Goal: Information Seeking & Learning: Learn about a topic

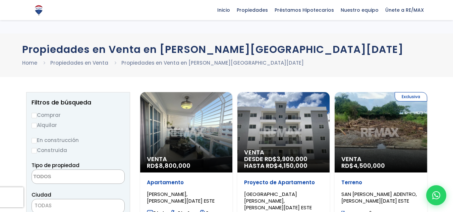
select select
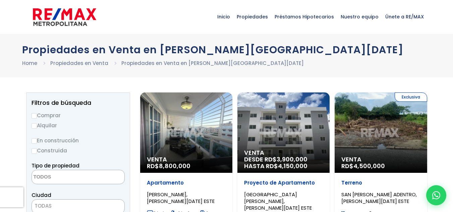
click at [52, 116] on label "Comprar" at bounding box center [77, 115] width 93 height 8
click at [37, 116] on input "Comprar" at bounding box center [33, 115] width 5 height 5
radio input "true"
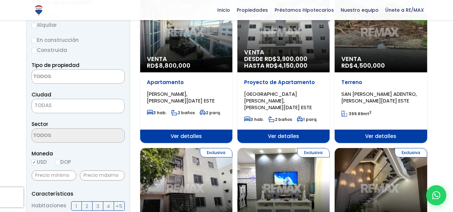
scroll to position [101, 0]
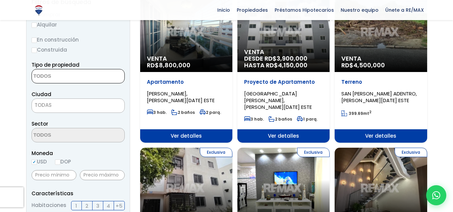
click at [69, 78] on textarea "Search" at bounding box center [64, 76] width 65 height 14
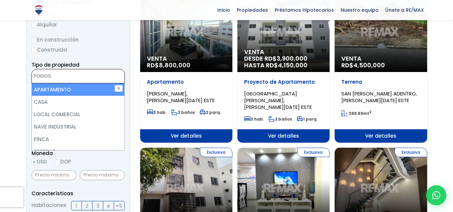
click at [60, 94] on li "APARTAMENTO" at bounding box center [78, 89] width 92 height 12
select select "apartment"
click at [117, 88] on button "✕" at bounding box center [119, 88] width 8 height 7
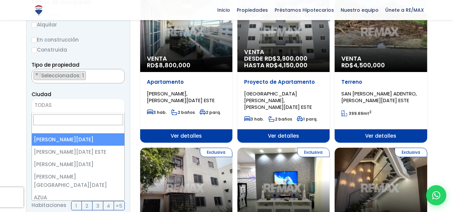
click at [73, 102] on span "TODAS" at bounding box center [78, 105] width 92 height 9
drag, startPoint x: 10, startPoint y: 126, endPoint x: 24, endPoint y: 126, distance: 14.4
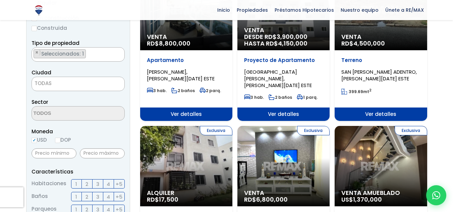
scroll to position [134, 0]
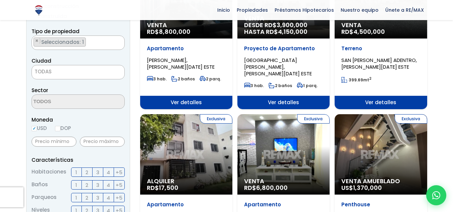
click at [37, 127] on label "USD" at bounding box center [38, 128] width 15 height 8
click at [0, 0] on input "USD" at bounding box center [0, 0] width 0 height 0
click at [64, 130] on label "DOP" at bounding box center [63, 128] width 16 height 8
click at [0, 0] on input "DOP" at bounding box center [0, 0] width 0 height 0
click at [60, 130] on input "DOP" at bounding box center [57, 128] width 5 height 5
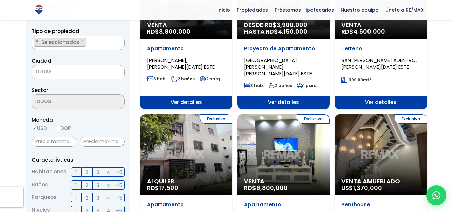
radio input "true"
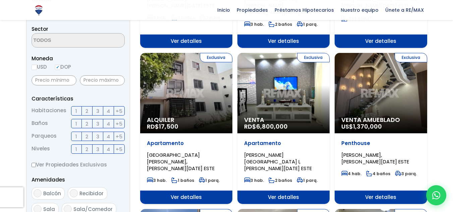
scroll to position [201, 0]
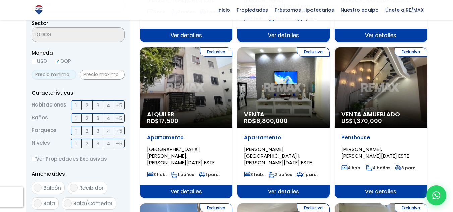
click at [54, 76] on input "text" at bounding box center [53, 75] width 45 height 10
type input "200,0000"
type input "3,500,000"
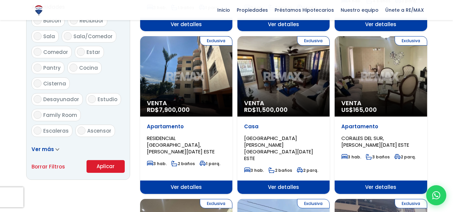
scroll to position [369, 0]
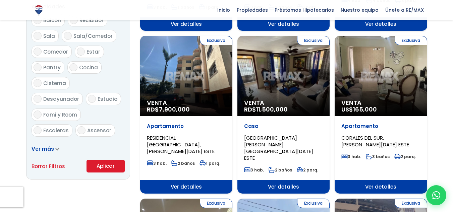
click at [104, 164] on button "Aplicar" at bounding box center [105, 166] width 38 height 13
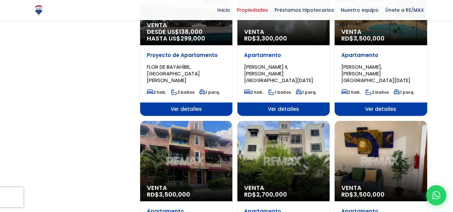
scroll to position [603, 0]
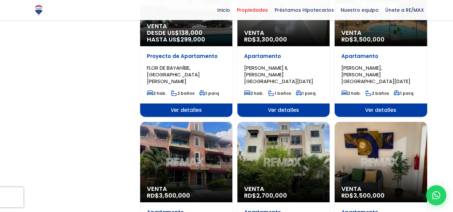
click at [180, 138] on div "Venta RD$ 3,500,000" at bounding box center [186, 162] width 92 height 80
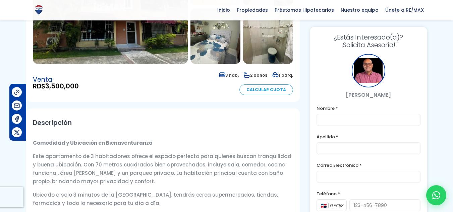
scroll to position [34, 0]
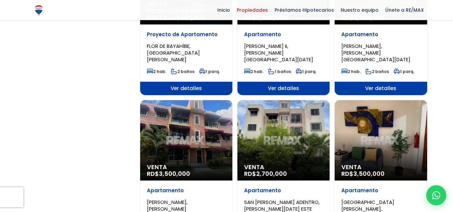
scroll to position [637, 0]
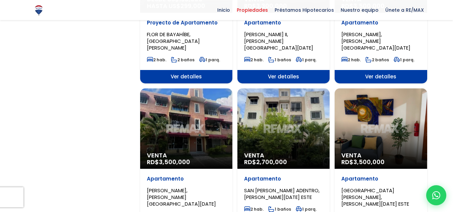
click at [369, 94] on div "Venta RD$ 3,500,000" at bounding box center [380, 128] width 92 height 80
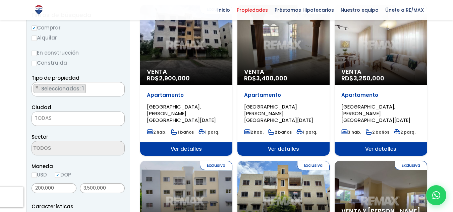
scroll to position [101, 0]
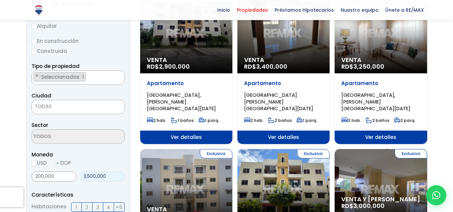
click at [87, 179] on input "3,500,000" at bounding box center [102, 177] width 45 height 10
click at [86, 178] on input "500,000" at bounding box center [102, 177] width 45 height 10
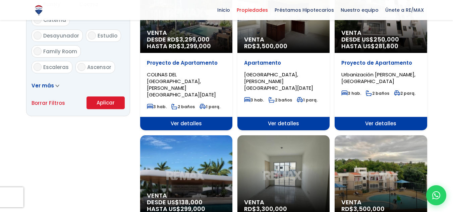
scroll to position [436, 0]
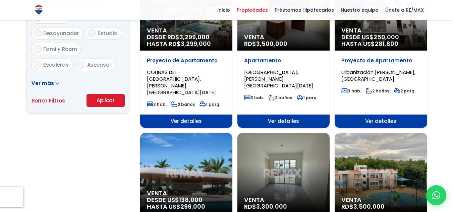
type input "4,500,000"
click at [105, 102] on button "Aplicar" at bounding box center [105, 100] width 38 height 13
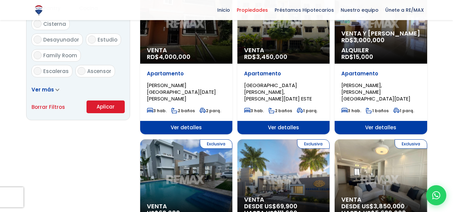
scroll to position [436, 0]
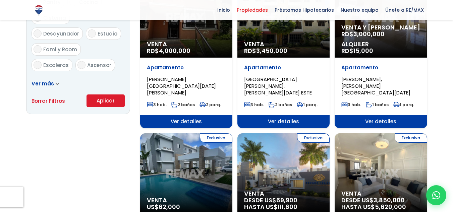
click at [165, 115] on span "Ver detalles" at bounding box center [186, 121] width 92 height 13
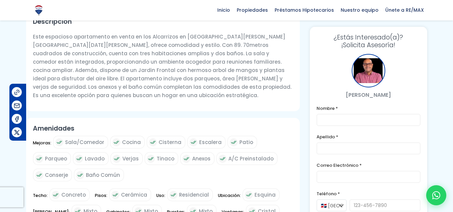
scroll to position [201, 0]
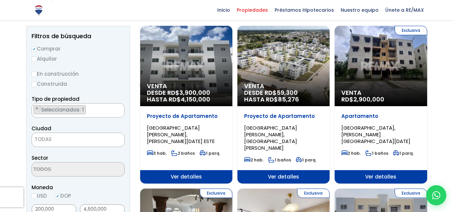
scroll to position [67, 0]
